Goal: Find specific page/section

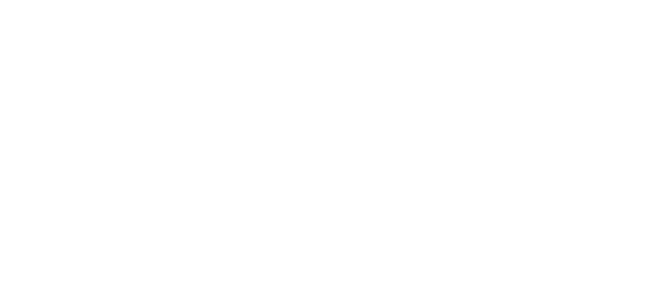
click at [283, 66] on body at bounding box center [326, 149] width 653 height 299
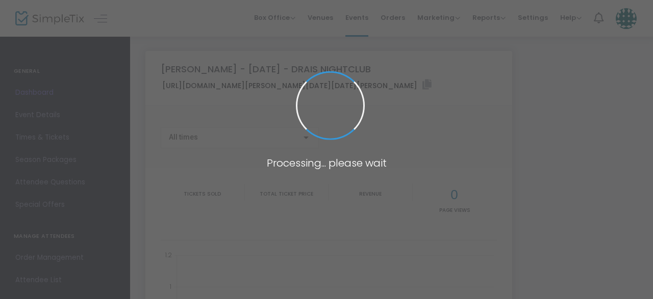
type input "[URL][DOMAIN_NAME][PERSON_NAME][DATE][DATE][PERSON_NAME]"
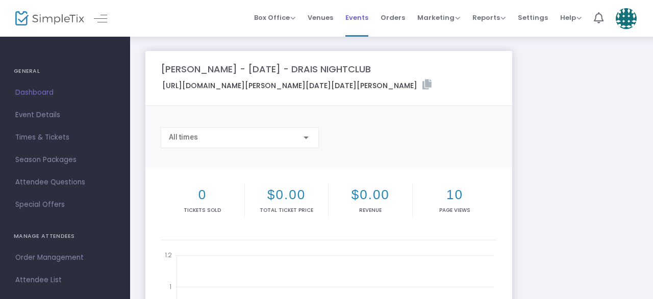
click at [367, 11] on span "Events" at bounding box center [356, 18] width 23 height 26
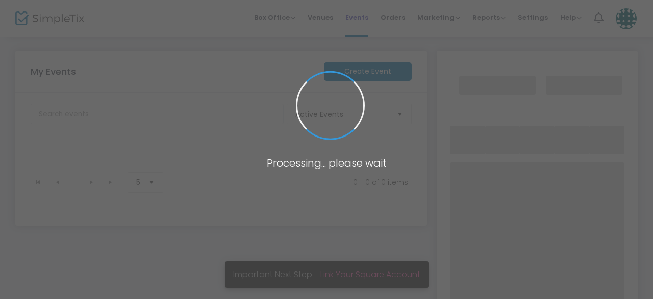
click at [367, 11] on span at bounding box center [326, 149] width 653 height 299
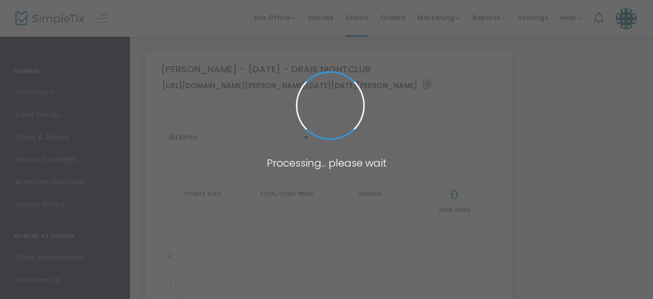
type input "[URL][DOMAIN_NAME][PERSON_NAME][DATE][DATE][PERSON_NAME]"
